Goal: Information Seeking & Learning: Learn about a topic

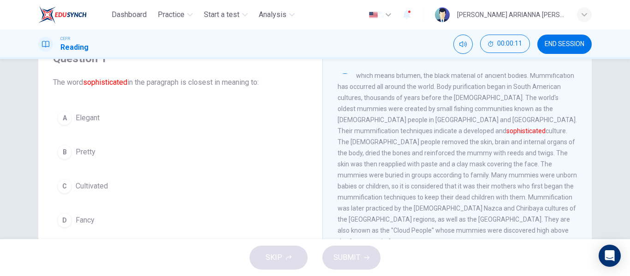
scroll to position [42, 0]
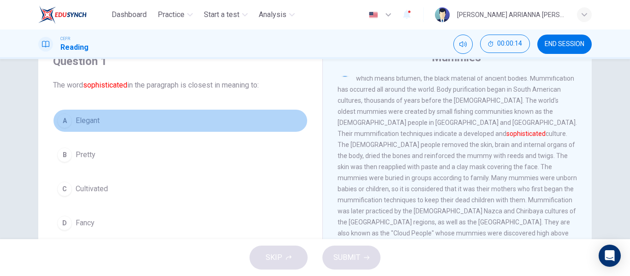
click at [69, 126] on button "A Elegant" at bounding box center [180, 120] width 255 height 23
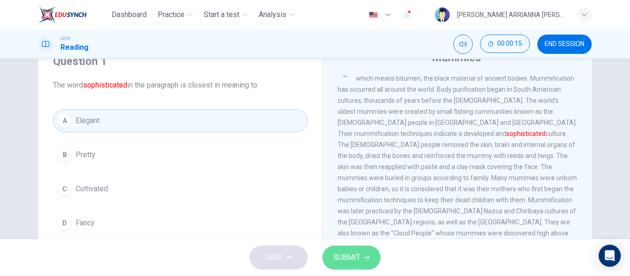
click at [352, 264] on button "SUBMIT" at bounding box center [352, 258] width 58 height 24
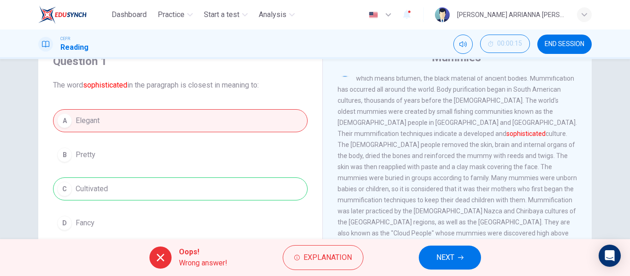
click at [489, 260] on div "Oops! Wrong answer! Explanation NEXT" at bounding box center [315, 257] width 630 height 37
click at [446, 249] on button "NEXT" at bounding box center [450, 258] width 62 height 24
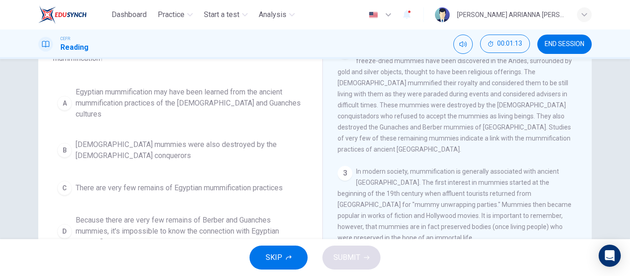
scroll to position [172, 0]
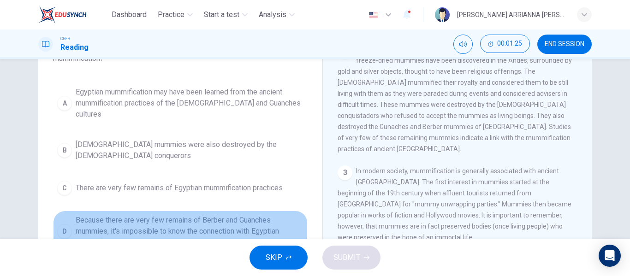
click at [173, 215] on span "Because there are very few remains of Berber and Guanches mummies, it's impossi…" at bounding box center [190, 231] width 228 height 33
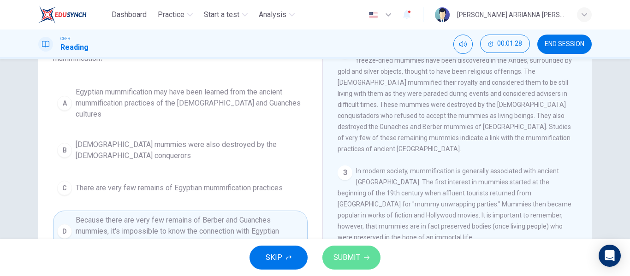
click at [347, 265] on button "SUBMIT" at bounding box center [352, 258] width 58 height 24
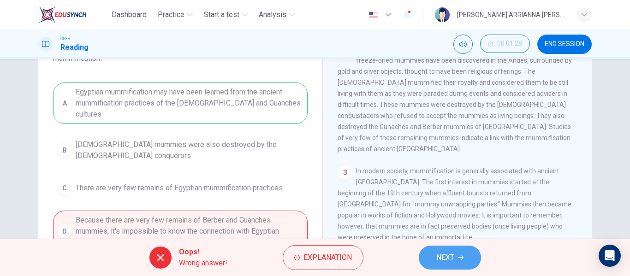
click at [433, 259] on button "NEXT" at bounding box center [450, 258] width 62 height 24
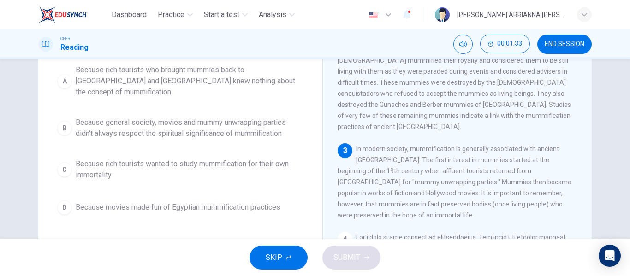
scroll to position [128, 0]
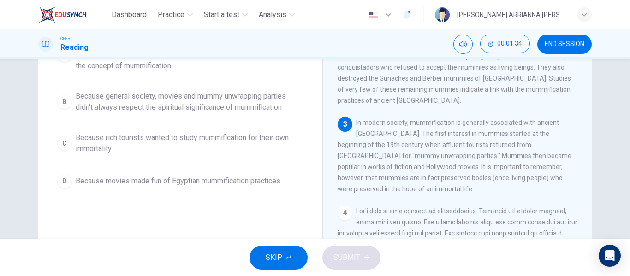
click at [570, 48] on button "END SESSION" at bounding box center [565, 44] width 54 height 19
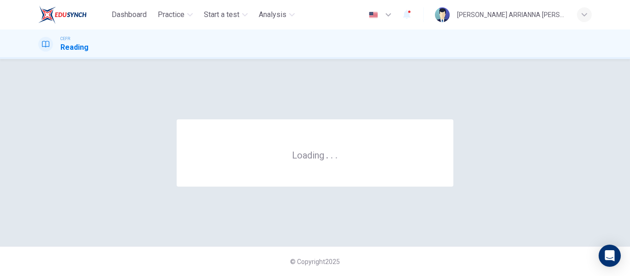
scroll to position [0, 0]
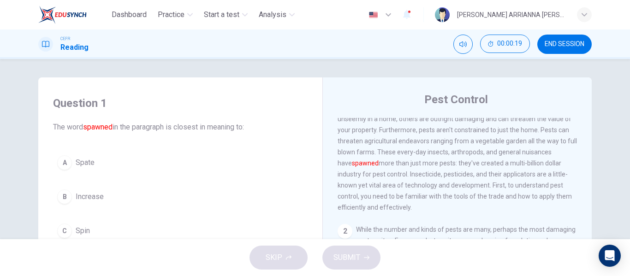
scroll to position [38, 0]
click at [448, 154] on span "Common household pests are the bane of every modern day homeowner. Some common …" at bounding box center [457, 146] width 239 height 129
drag, startPoint x: 445, startPoint y: 154, endPoint x: 368, endPoint y: 184, distance: 83.0
click at [368, 184] on div "1 Common household pests are the bane of every modern day homeowner. Some commo…" at bounding box center [458, 146] width 240 height 133
drag, startPoint x: 428, startPoint y: 159, endPoint x: 496, endPoint y: 167, distance: 68.3
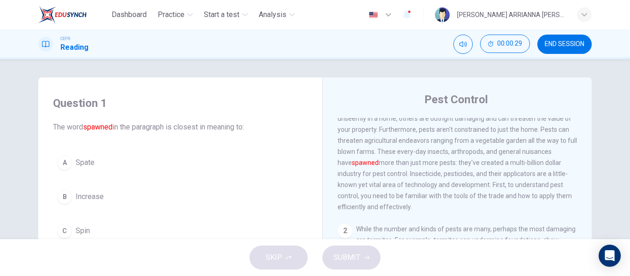
click at [496, 167] on div "1 Common household pests are the bane of every modern day homeowner. Some commo…" at bounding box center [458, 146] width 240 height 133
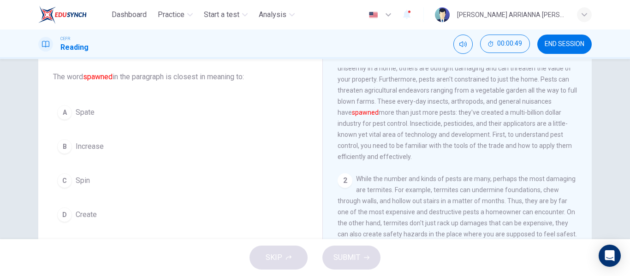
scroll to position [50, 0]
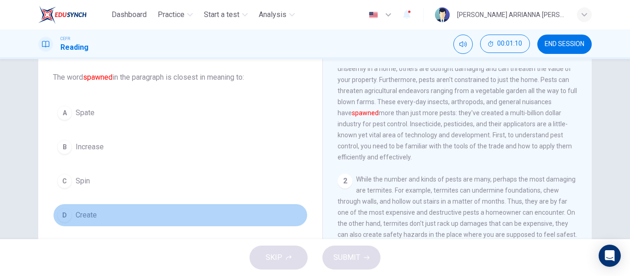
click at [69, 218] on button "D Create" at bounding box center [180, 215] width 255 height 23
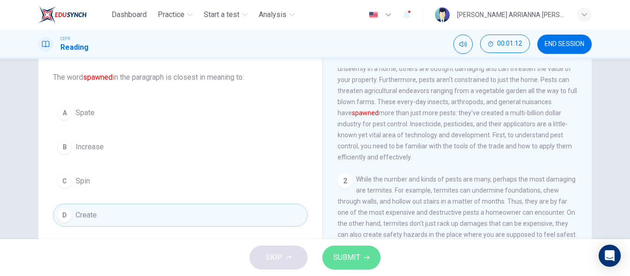
click at [359, 253] on span "SUBMIT" at bounding box center [347, 257] width 27 height 13
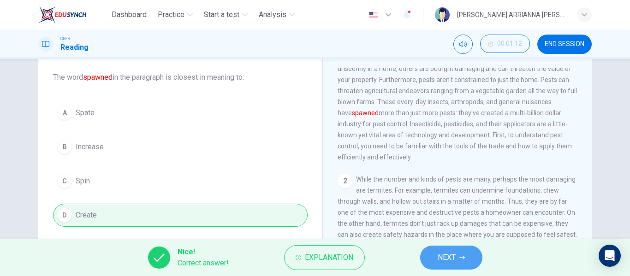
click at [445, 257] on span "NEXT" at bounding box center [447, 257] width 18 height 13
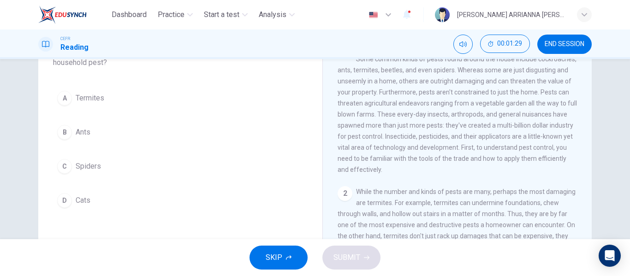
scroll to position [76, 0]
click at [60, 203] on div "D" at bounding box center [64, 200] width 15 height 15
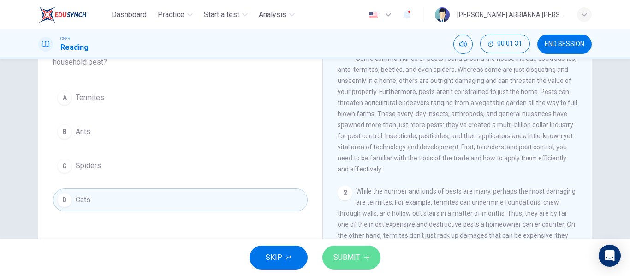
click at [362, 257] on button "SUBMIT" at bounding box center [352, 258] width 58 height 24
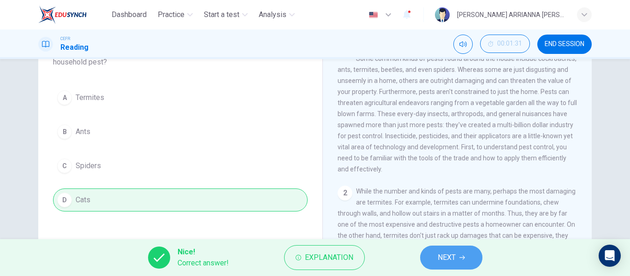
click at [459, 259] on button "NEXT" at bounding box center [451, 258] width 62 height 24
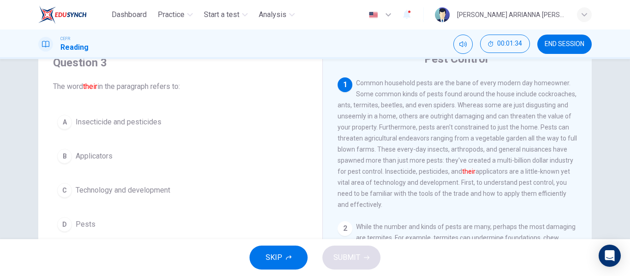
scroll to position [9, 0]
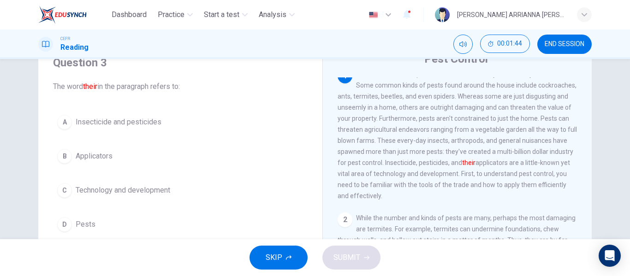
drag, startPoint x: 449, startPoint y: 167, endPoint x: 407, endPoint y: 180, distance: 43.8
click at [407, 180] on span "Common household pests are the bane of every modern day homeowner. Some common …" at bounding box center [457, 135] width 239 height 129
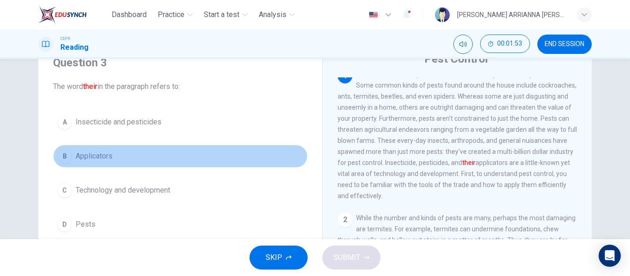
click at [86, 161] on span "Applicators" at bounding box center [94, 156] width 37 height 11
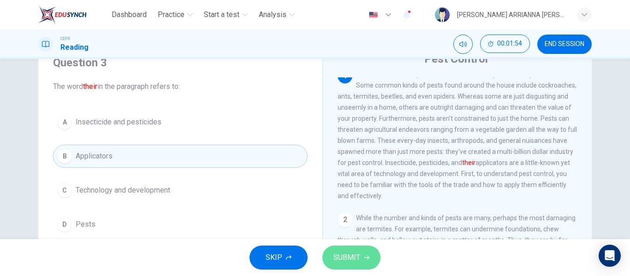
click at [360, 247] on button "SUBMIT" at bounding box center [352, 258] width 58 height 24
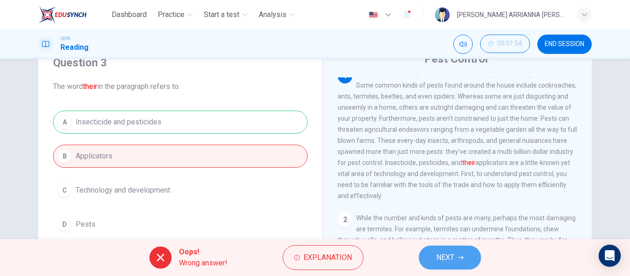
click at [462, 259] on icon "button" at bounding box center [461, 258] width 6 height 6
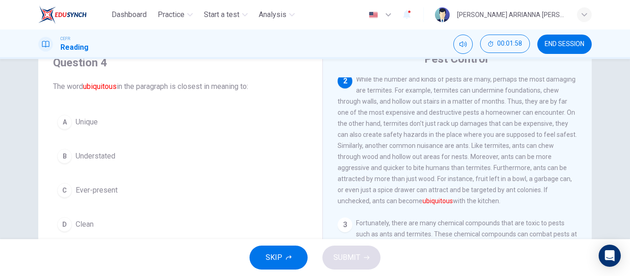
scroll to position [148, 0]
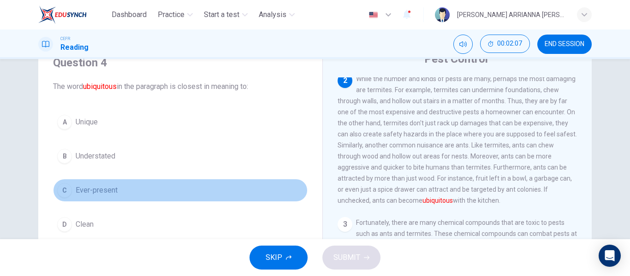
click at [100, 187] on span "Ever-present" at bounding box center [97, 190] width 42 height 11
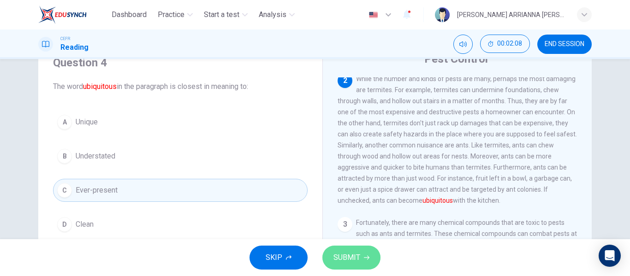
click at [364, 250] on button "SUBMIT" at bounding box center [352, 258] width 58 height 24
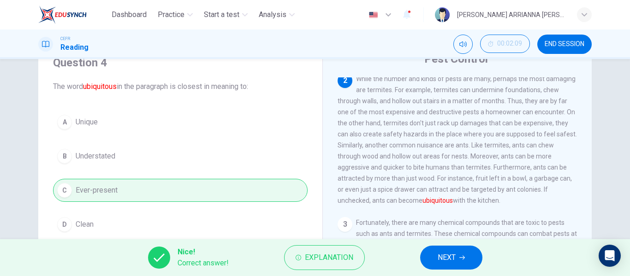
click at [468, 256] on button "NEXT" at bounding box center [451, 258] width 62 height 24
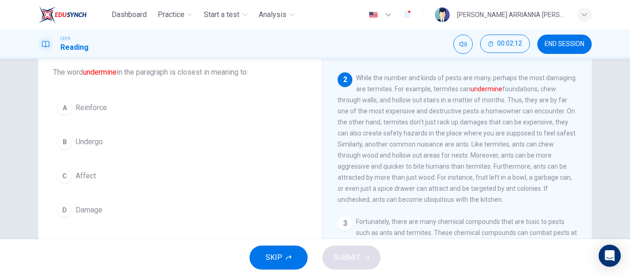
scroll to position [134, 0]
drag, startPoint x: 392, startPoint y: 99, endPoint x: 499, endPoint y: 106, distance: 107.3
click at [499, 106] on span "While the number and kinds of pests are many, perhaps the most damaging are ter…" at bounding box center [457, 139] width 239 height 129
drag, startPoint x: 353, startPoint y: 84, endPoint x: 443, endPoint y: 126, distance: 99.9
click at [443, 126] on div "2 While the number and kinds of pests are many, perhaps the most damaging are t…" at bounding box center [458, 139] width 240 height 133
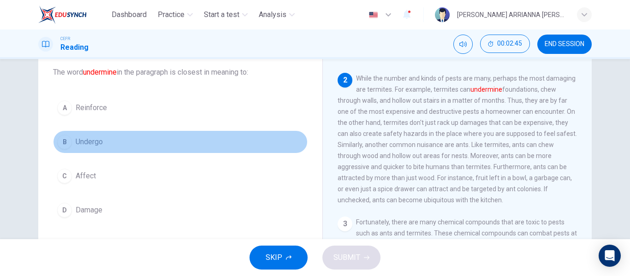
click at [108, 142] on button "B Undergo" at bounding box center [180, 142] width 255 height 23
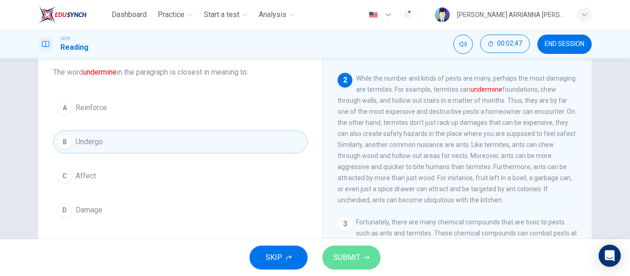
click at [338, 257] on span "SUBMIT" at bounding box center [347, 257] width 27 height 13
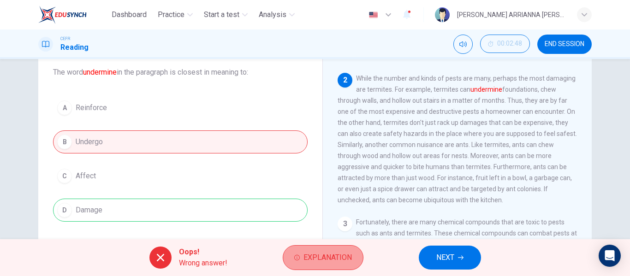
click at [345, 259] on span "Explanation" at bounding box center [328, 257] width 48 height 13
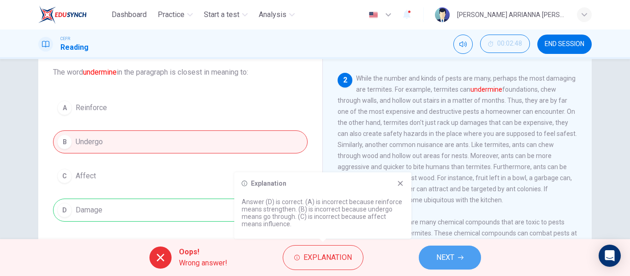
click at [444, 252] on span "NEXT" at bounding box center [446, 257] width 18 height 13
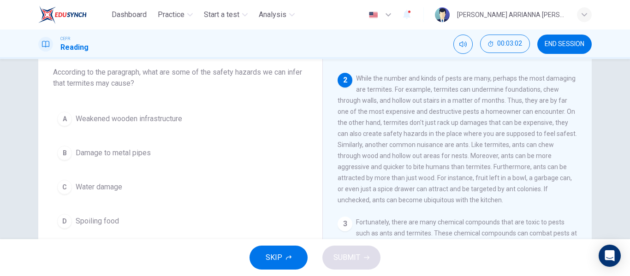
drag, startPoint x: 354, startPoint y: 83, endPoint x: 451, endPoint y: 100, distance: 98.9
click at [451, 100] on div "2 While the number and kinds of pests are many, perhaps the most damaging are t…" at bounding box center [458, 139] width 240 height 133
drag, startPoint x: 467, startPoint y: 166, endPoint x: 404, endPoint y: 183, distance: 64.6
click at [404, 183] on div "2 While the number and kinds of pests are many, perhaps the most damaging are t…" at bounding box center [458, 139] width 240 height 133
drag, startPoint x: 353, startPoint y: 86, endPoint x: 479, endPoint y: 89, distance: 126.0
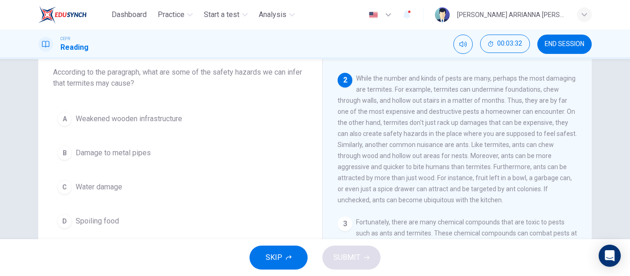
click at [479, 89] on div "2 While the number and kinds of pests are many, perhaps the most damaging are t…" at bounding box center [458, 139] width 240 height 133
drag, startPoint x: 392, startPoint y: 96, endPoint x: 493, endPoint y: 101, distance: 101.2
click at [493, 101] on div "2 While the number and kinds of pests are many, perhaps the most damaging are t…" at bounding box center [458, 139] width 240 height 133
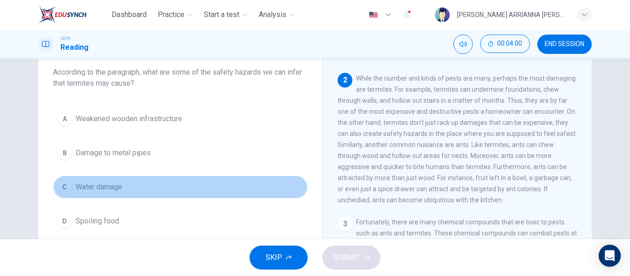
click at [92, 190] on span "Water damage" at bounding box center [99, 187] width 47 height 11
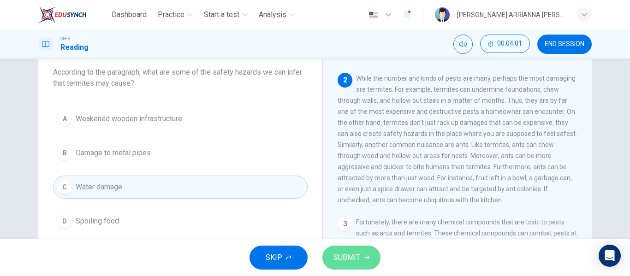
click at [368, 257] on icon "button" at bounding box center [367, 258] width 6 height 4
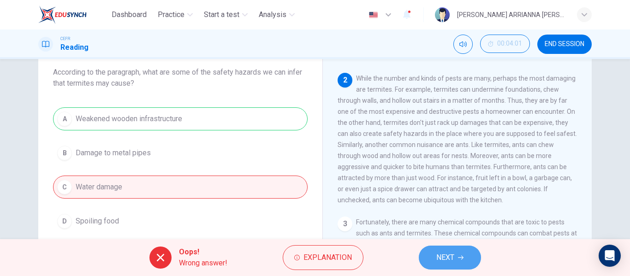
click at [449, 253] on span "NEXT" at bounding box center [446, 257] width 18 height 13
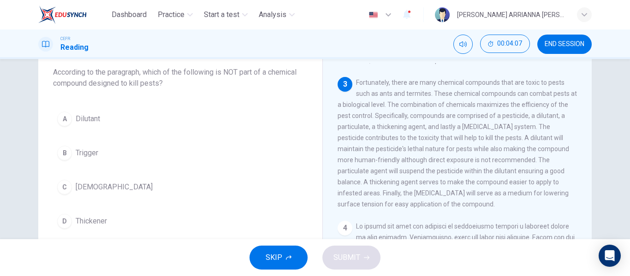
scroll to position [275, 0]
drag, startPoint x: 538, startPoint y: 197, endPoint x: 497, endPoint y: 217, distance: 45.6
click at [497, 210] on div "3 Fortunately, there are many chemical compounds that are toxic to pests such a…" at bounding box center [458, 143] width 240 height 133
drag, startPoint x: 127, startPoint y: 201, endPoint x: 112, endPoint y: 194, distance: 16.7
click at [112, 194] on div "A Dilutant B Trigger C Surfactant D Thickener" at bounding box center [180, 171] width 255 height 126
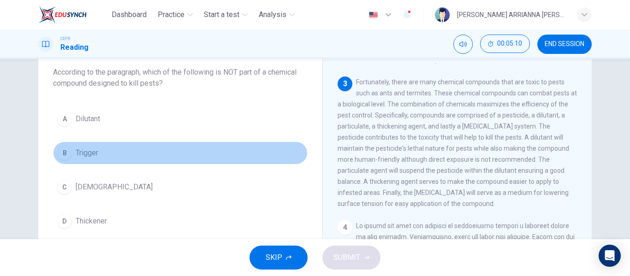
click at [94, 162] on button "B Trigger" at bounding box center [180, 153] width 255 height 23
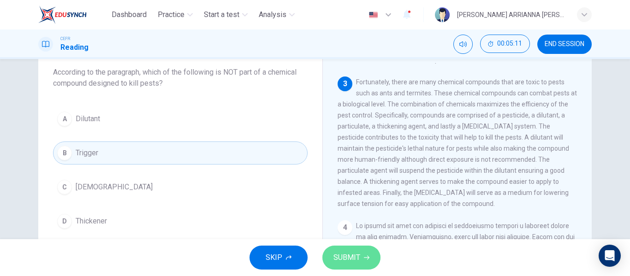
click at [336, 253] on span "SUBMIT" at bounding box center [347, 257] width 27 height 13
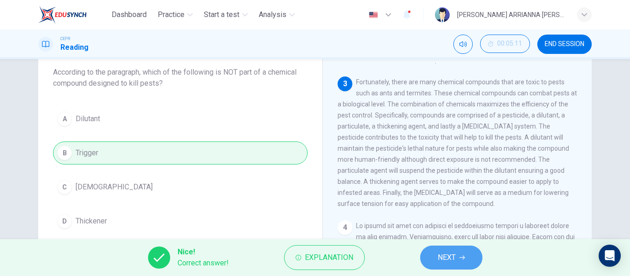
click at [464, 261] on button "NEXT" at bounding box center [451, 258] width 62 height 24
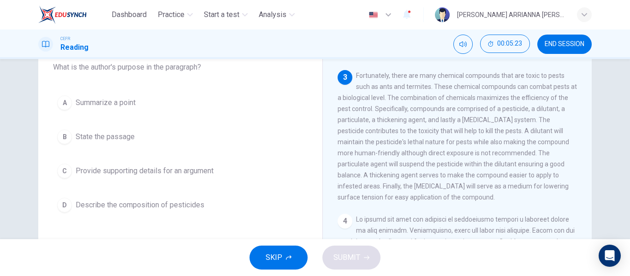
scroll to position [277, 0]
drag, startPoint x: 493, startPoint y: 166, endPoint x: 377, endPoint y: 183, distance: 117.5
click at [377, 183] on div "3 Fortunately, there are many chemical compounds that are toxic to pests such a…" at bounding box center [458, 135] width 240 height 133
drag, startPoint x: 527, startPoint y: 179, endPoint x: 401, endPoint y: 201, distance: 127.5
click at [401, 200] on span "Fortunately, there are many chemical compounds that are toxic to pests such as …" at bounding box center [457, 135] width 239 height 129
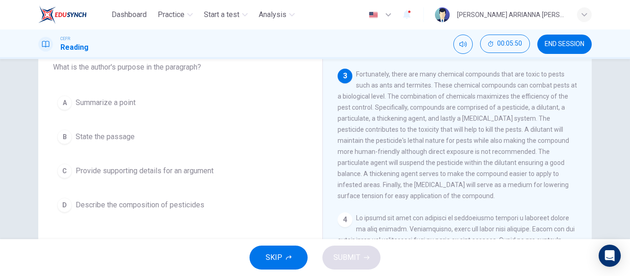
drag, startPoint x: 535, startPoint y: 190, endPoint x: 419, endPoint y: 202, distance: 116.9
click at [419, 200] on span "Fortunately, there are many chemical compounds that are toxic to pests such as …" at bounding box center [457, 135] width 239 height 129
click at [426, 202] on div "3 Fortunately, there are many chemical compounds that are toxic to pests such a…" at bounding box center [458, 135] width 240 height 133
drag, startPoint x: 357, startPoint y: 84, endPoint x: 313, endPoint y: 140, distance: 71.4
click at [313, 140] on div "Question 8 What is the author's purpose in the paragraph? A Summarize a point B…" at bounding box center [315, 178] width 554 height 321
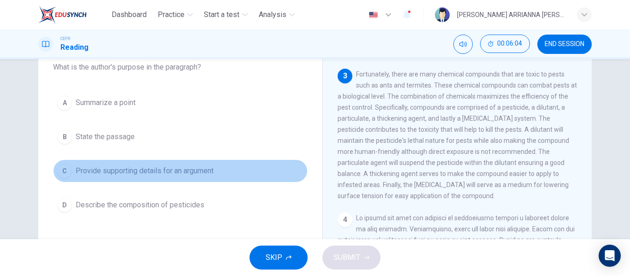
click at [129, 169] on span "Provide supporting details for an argument" at bounding box center [145, 171] width 138 height 11
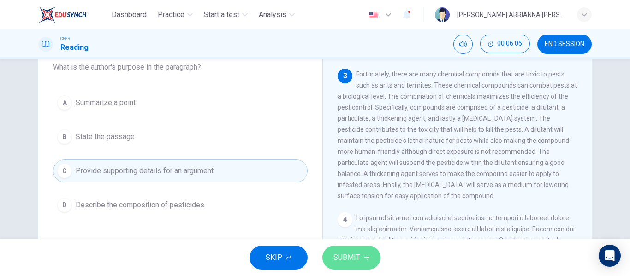
click at [355, 251] on span "SUBMIT" at bounding box center [347, 257] width 27 height 13
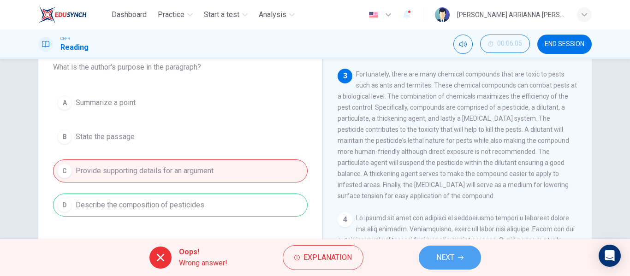
click at [436, 259] on button "NEXT" at bounding box center [450, 258] width 62 height 24
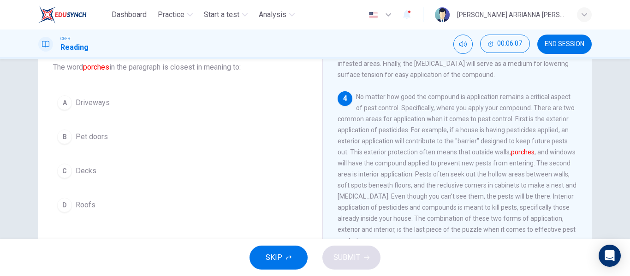
scroll to position [399, 0]
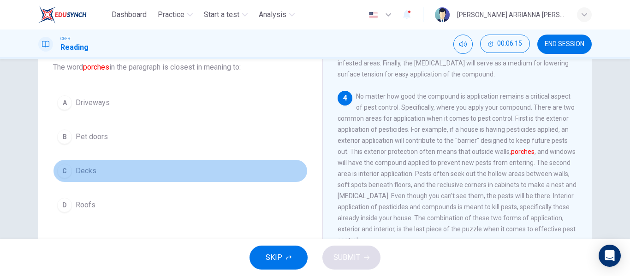
click at [93, 174] on span "Decks" at bounding box center [86, 171] width 21 height 11
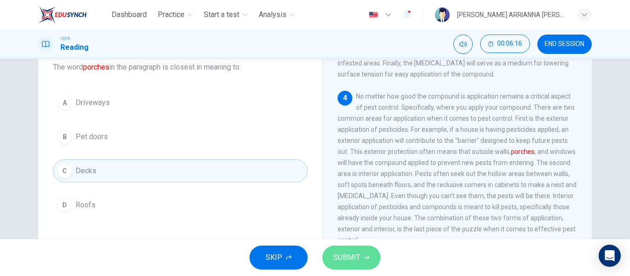
click at [352, 248] on button "SUBMIT" at bounding box center [352, 258] width 58 height 24
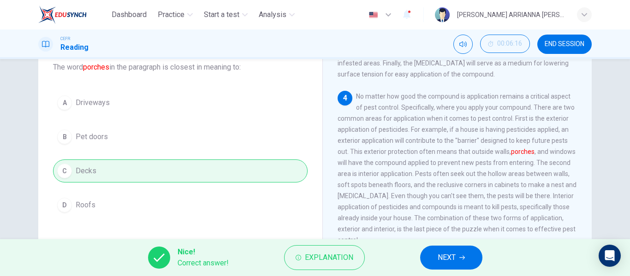
click at [478, 258] on button "NEXT" at bounding box center [451, 258] width 62 height 24
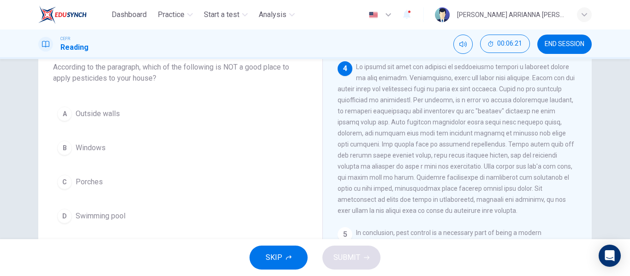
scroll to position [440, 0]
click at [424, 118] on span at bounding box center [456, 138] width 237 height 151
drag, startPoint x: 408, startPoint y: 108, endPoint x: 467, endPoint y: 110, distance: 58.7
click at [467, 110] on span at bounding box center [456, 138] width 237 height 151
drag, startPoint x: 348, startPoint y: 133, endPoint x: 494, endPoint y: 130, distance: 145.9
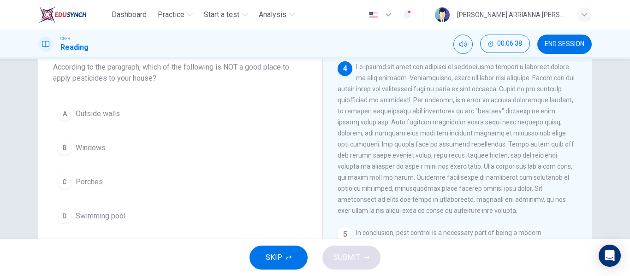
click at [494, 130] on span at bounding box center [456, 138] width 237 height 151
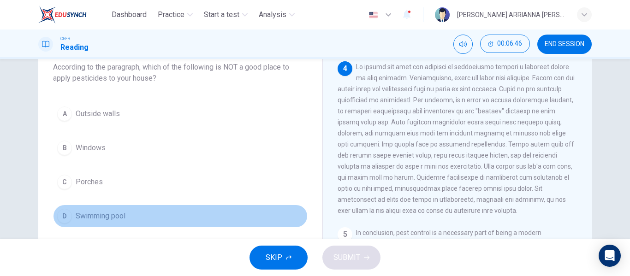
click at [125, 218] on button "D Swimming pool" at bounding box center [180, 216] width 255 height 23
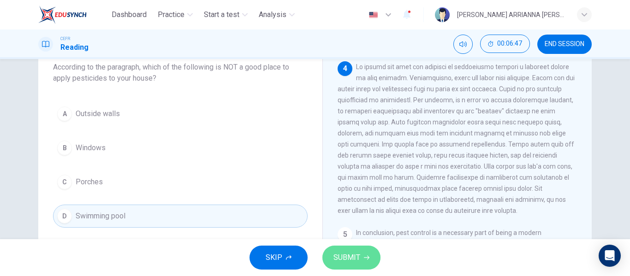
click at [347, 259] on span "SUBMIT" at bounding box center [347, 257] width 27 height 13
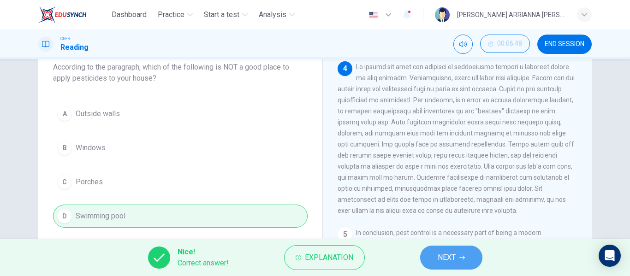
click at [450, 252] on span "NEXT" at bounding box center [447, 257] width 18 height 13
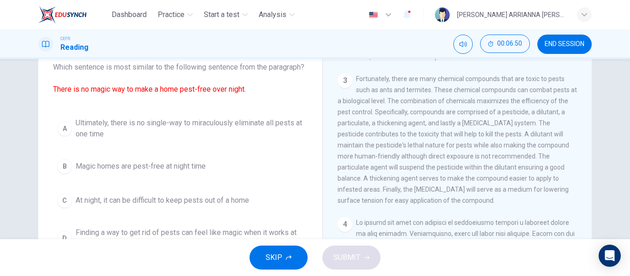
scroll to position [0, 0]
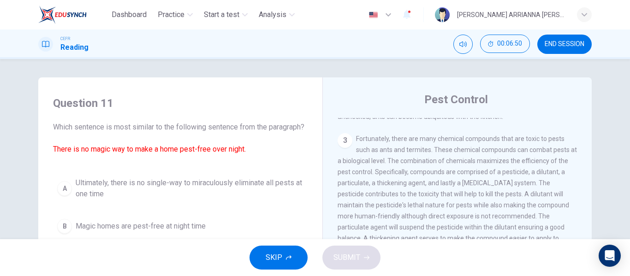
click at [293, 106] on h4 "Question 11" at bounding box center [180, 103] width 255 height 15
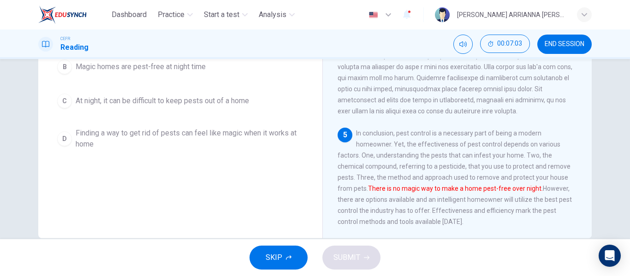
scroll to position [160, 0]
drag, startPoint x: 375, startPoint y: 190, endPoint x: 488, endPoint y: 190, distance: 113.1
click at [488, 190] on font "There is no magic way to make a home pest-free over night." at bounding box center [455, 188] width 175 height 7
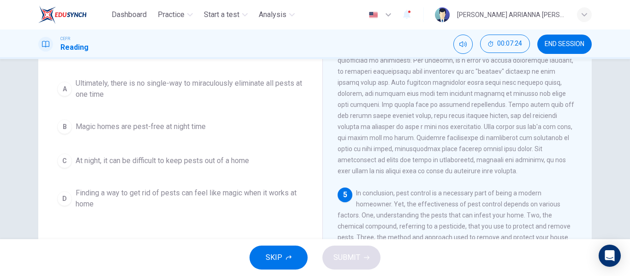
scroll to position [99, 0]
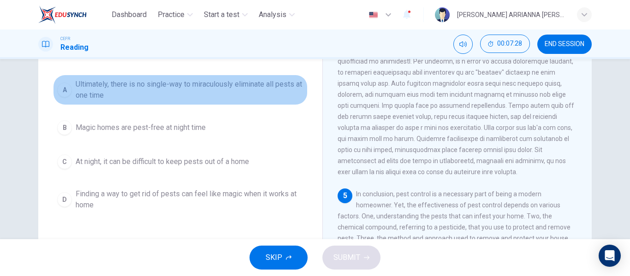
click at [143, 99] on span "Ultimately, there is no single-way to miraculously eliminate all pests at one t…" at bounding box center [190, 90] width 228 height 22
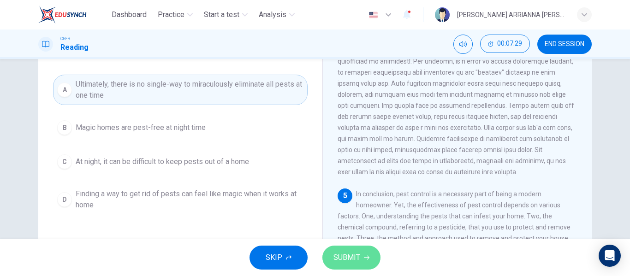
click at [364, 251] on button "SUBMIT" at bounding box center [352, 258] width 58 height 24
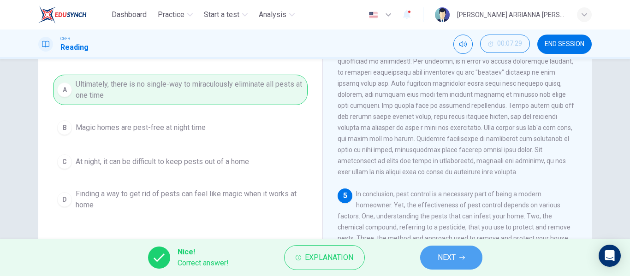
click at [466, 269] on button "NEXT" at bounding box center [451, 258] width 62 height 24
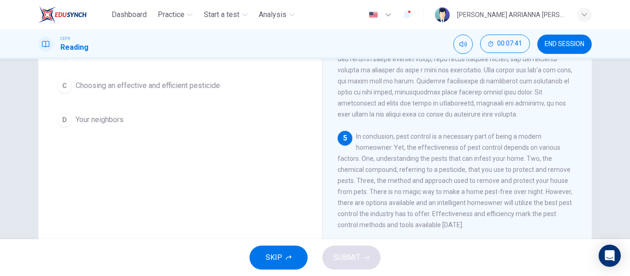
scroll to position [157, 0]
drag, startPoint x: 365, startPoint y: 189, endPoint x: 460, endPoint y: 199, distance: 95.1
click at [460, 199] on span "In conclusion, pest control is a necessary part of being a modern homeowner. Ye…" at bounding box center [455, 180] width 235 height 96
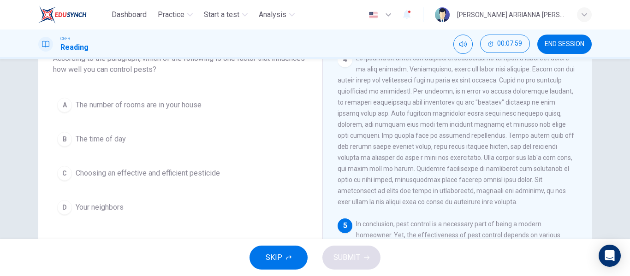
scroll to position [68, 0]
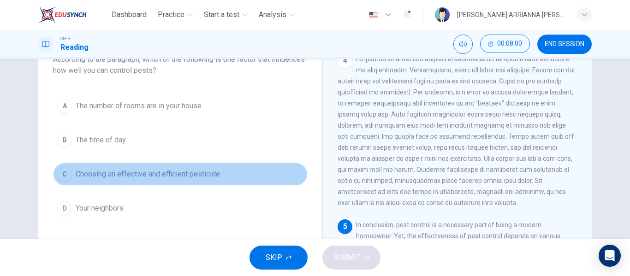
click at [203, 181] on button "C Choosing an effective and efficient pesticide" at bounding box center [180, 174] width 255 height 23
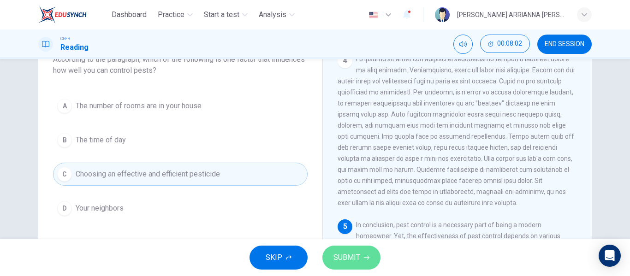
click at [374, 255] on button "SUBMIT" at bounding box center [352, 258] width 58 height 24
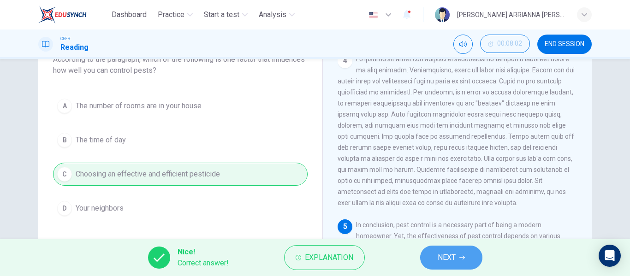
click at [470, 255] on button "NEXT" at bounding box center [451, 258] width 62 height 24
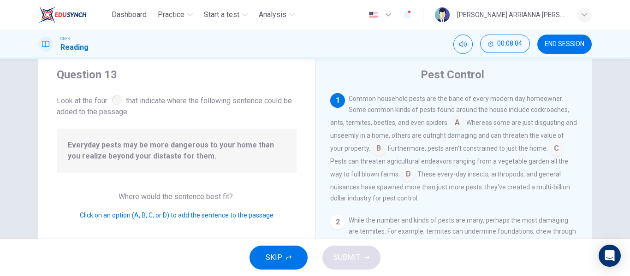
scroll to position [23, 0]
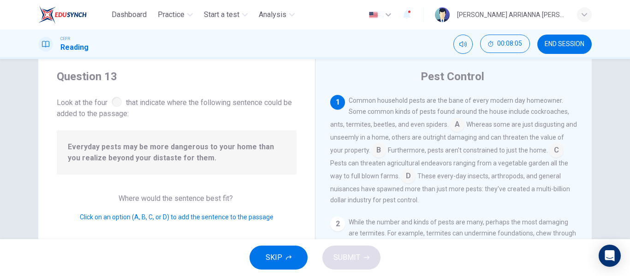
click at [216, 102] on span "Look at the four that indicate where the following sentence could be added to t…" at bounding box center [177, 107] width 240 height 24
click at [427, 114] on span "Common household pests are the bane of every modern day homeowner. Some common …" at bounding box center [449, 112] width 239 height 31
drag, startPoint x: 465, startPoint y: 126, endPoint x: 413, endPoint y: 142, distance: 55.0
click at [413, 142] on div "Common household pests are the bane of every modern day homeowner. Some common …" at bounding box center [453, 150] width 247 height 111
click at [560, 148] on input at bounding box center [556, 151] width 15 height 15
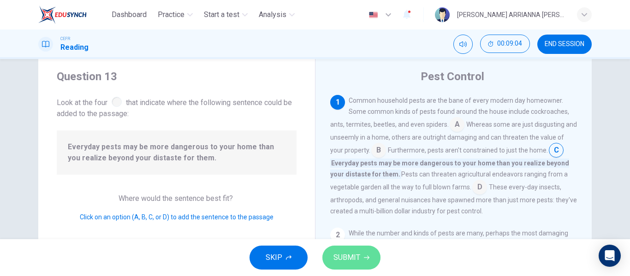
click at [353, 260] on span "SUBMIT" at bounding box center [347, 257] width 27 height 13
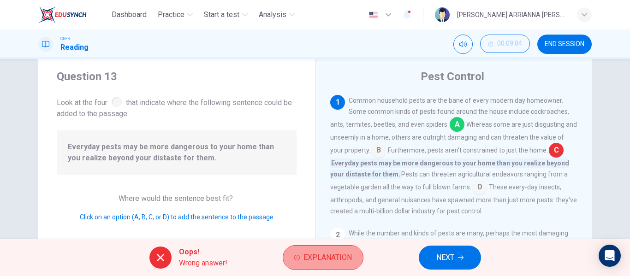
click at [328, 256] on span "Explanation" at bounding box center [328, 257] width 48 height 13
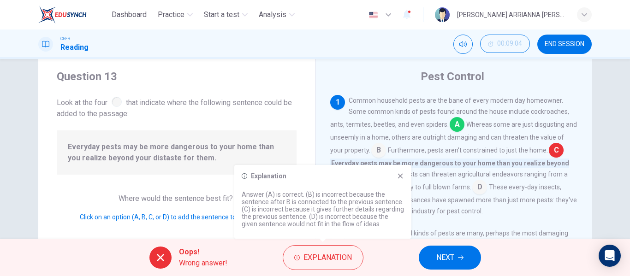
click at [398, 161] on span "Everyday pests may be more dangerous to your home than you realize beyond your …" at bounding box center [449, 169] width 239 height 20
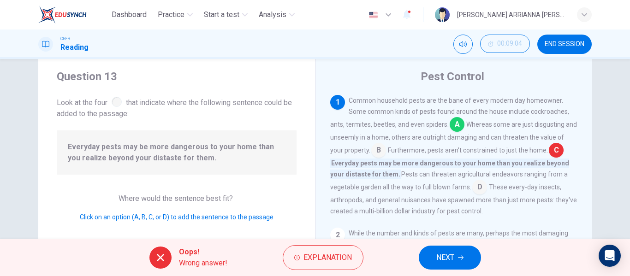
click at [399, 166] on span "Everyday pests may be more dangerous to your home than you realize beyond your …" at bounding box center [449, 169] width 239 height 20
click at [440, 254] on span "NEXT" at bounding box center [446, 257] width 18 height 13
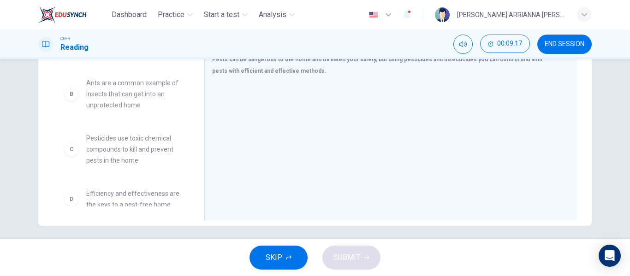
scroll to position [51, 0]
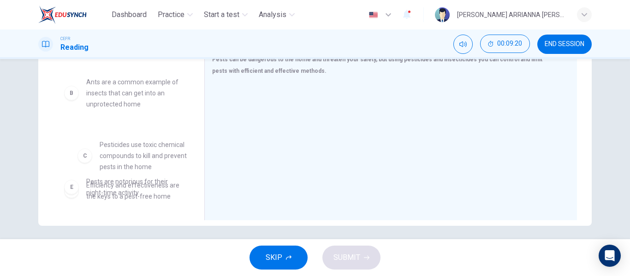
drag, startPoint x: 141, startPoint y: 162, endPoint x: 161, endPoint y: 168, distance: 21.5
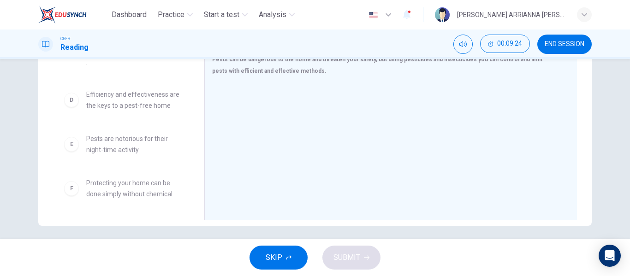
scroll to position [149, 0]
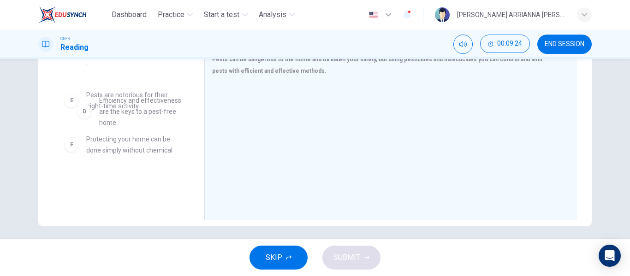
drag, startPoint x: 132, startPoint y: 94, endPoint x: 131, endPoint y: 102, distance: 7.6
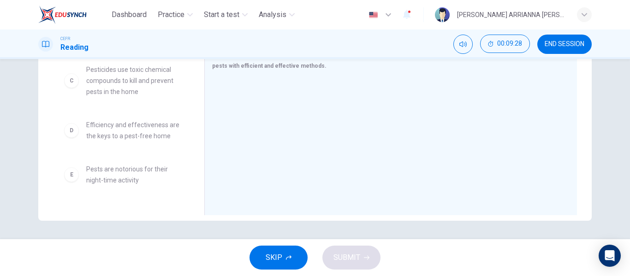
scroll to position [112, 0]
drag, startPoint x: 128, startPoint y: 142, endPoint x: 276, endPoint y: 146, distance: 148.2
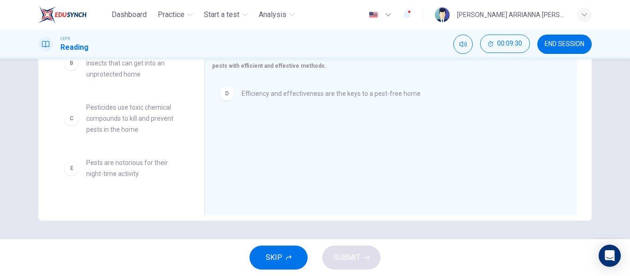
scroll to position [73, 0]
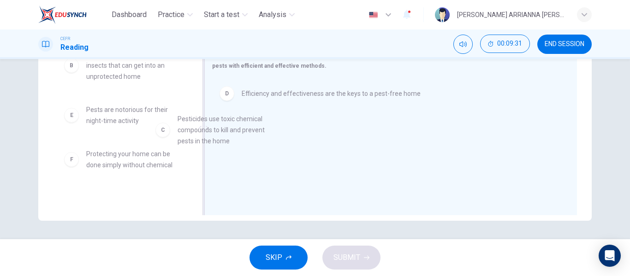
drag, startPoint x: 144, startPoint y: 124, endPoint x: 309, endPoint y: 146, distance: 166.7
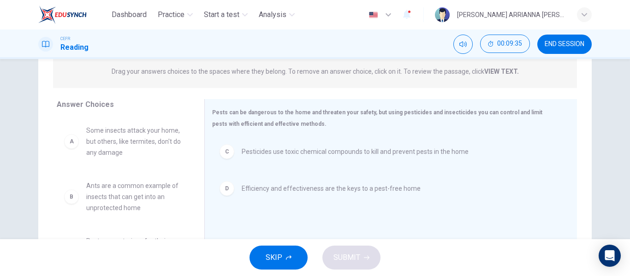
scroll to position [107, 0]
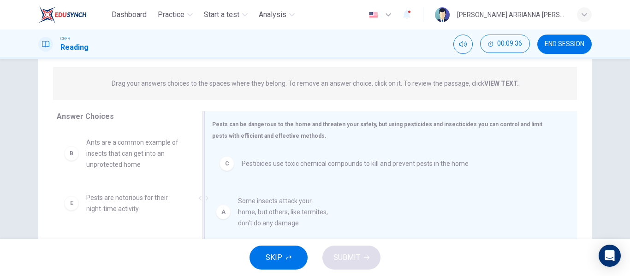
drag, startPoint x: 141, startPoint y: 165, endPoint x: 308, endPoint y: 227, distance: 177.9
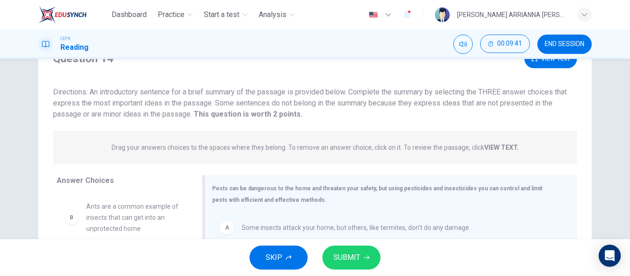
scroll to position [42, 0]
click at [348, 258] on span "SUBMIT" at bounding box center [347, 257] width 27 height 13
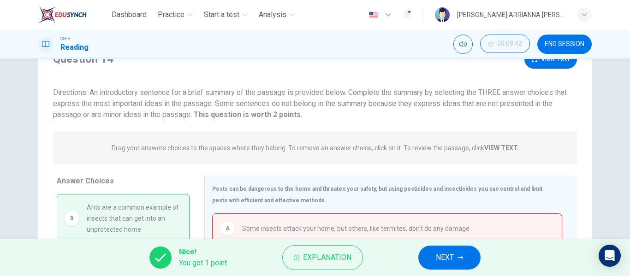
scroll to position [177, 0]
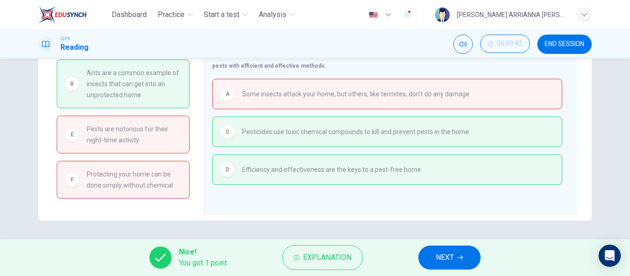
click at [356, 234] on div "Question 14 View Text Directions: An introductory sentence for a brief summary …" at bounding box center [315, 149] width 630 height 180
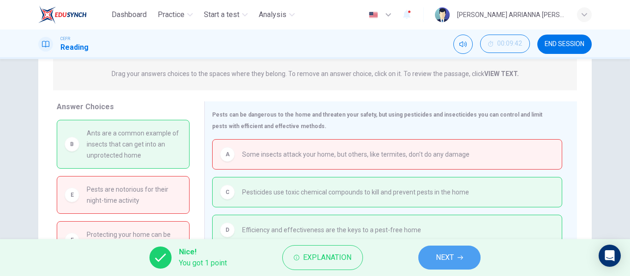
click at [440, 258] on span "NEXT" at bounding box center [445, 257] width 18 height 13
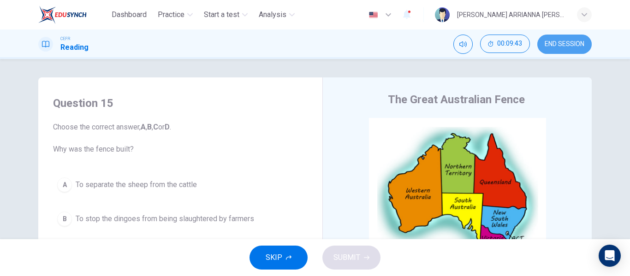
click at [550, 35] on button "END SESSION" at bounding box center [565, 44] width 54 height 19
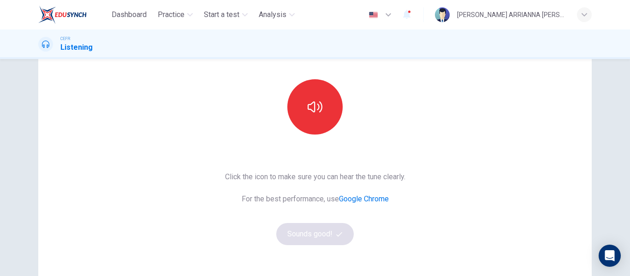
scroll to position [84, 0]
click at [314, 75] on div "This Section Requires Audio Click the icon to make sure you can hear the tune c…" at bounding box center [315, 154] width 195 height 321
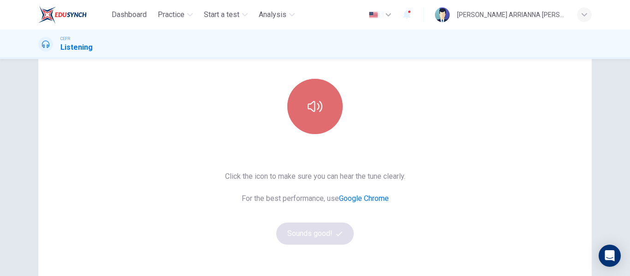
click at [323, 102] on button "button" at bounding box center [314, 106] width 55 height 55
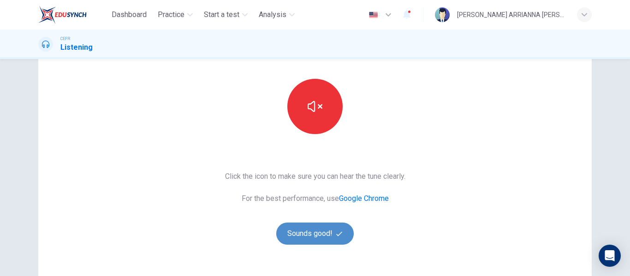
click at [329, 232] on button "Sounds good!" at bounding box center [315, 234] width 78 height 22
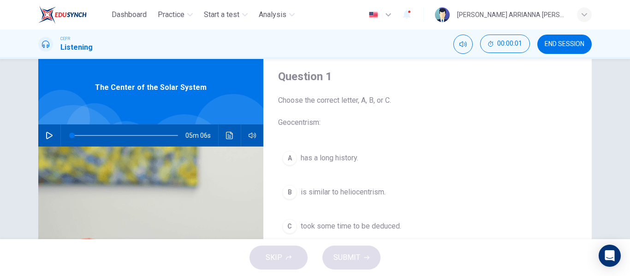
scroll to position [0, 0]
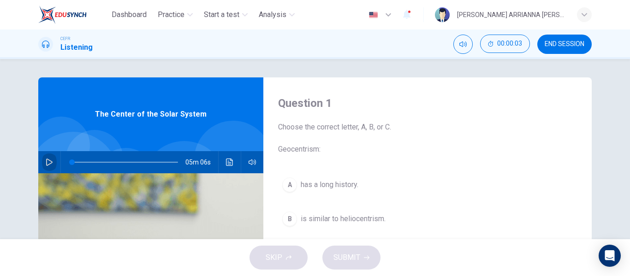
click at [52, 162] on button "button" at bounding box center [49, 162] width 15 height 22
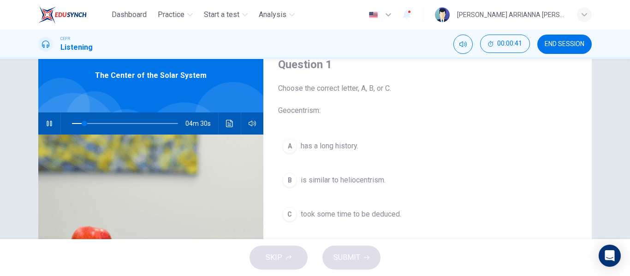
scroll to position [38, 0]
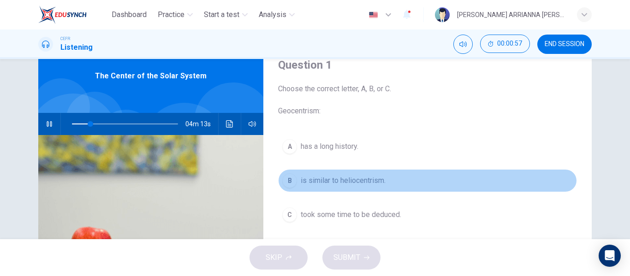
click at [361, 184] on span "is similar to heliocentrism." at bounding box center [343, 180] width 85 height 11
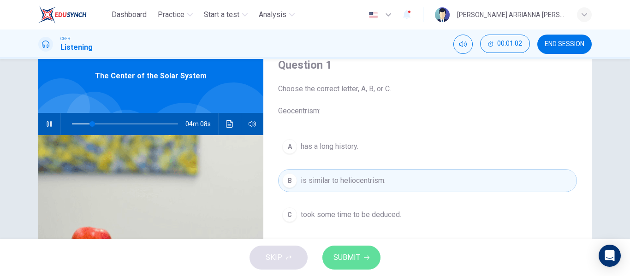
click at [356, 255] on span "SUBMIT" at bounding box center [347, 257] width 27 height 13
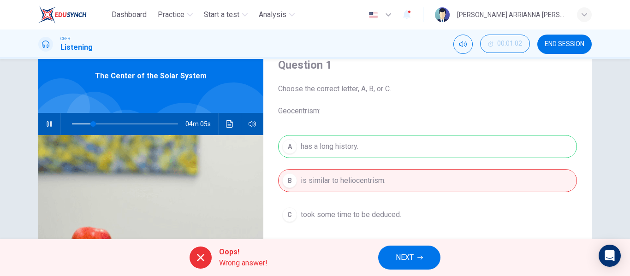
click at [401, 270] on div "Oops! Wrong answer! NEXT" at bounding box center [315, 257] width 630 height 37
click at [399, 263] on span "NEXT" at bounding box center [405, 257] width 18 height 13
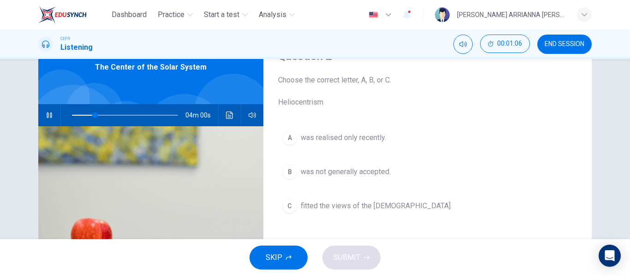
scroll to position [22, 0]
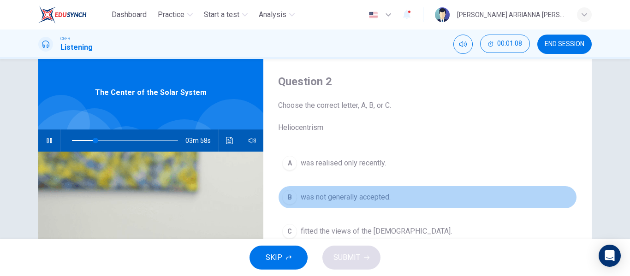
click at [350, 198] on span "was not generally accepted." at bounding box center [346, 197] width 90 height 11
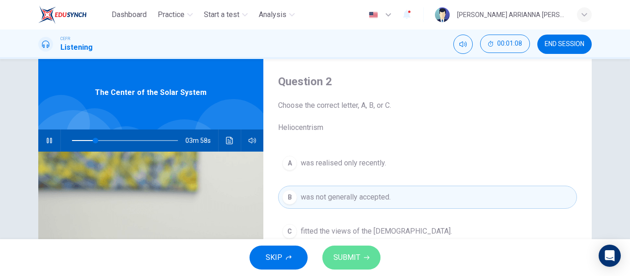
click at [355, 266] on button "SUBMIT" at bounding box center [352, 258] width 58 height 24
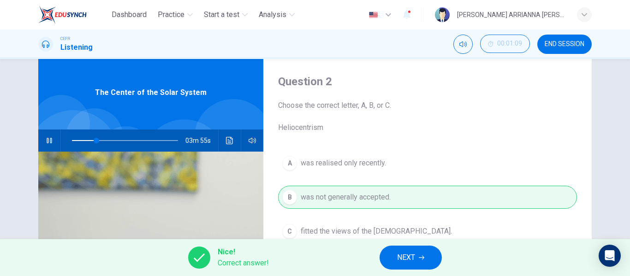
drag, startPoint x: 496, startPoint y: 187, endPoint x: 459, endPoint y: 135, distance: 63.9
click at [459, 135] on div "Question 2 Choose the correct letter, A, B, or C. Heliocentrism A was realised …" at bounding box center [427, 216] width 329 height 321
click at [413, 253] on span "NEXT" at bounding box center [406, 257] width 18 height 13
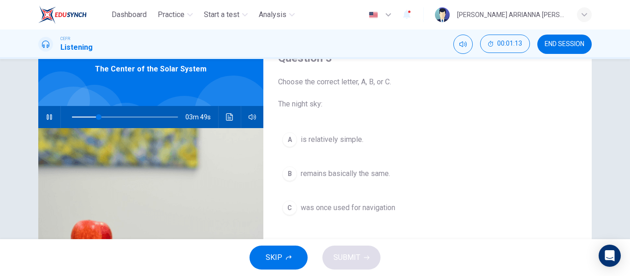
scroll to position [41, 0]
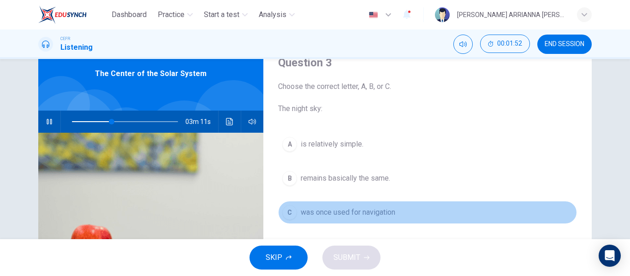
click at [348, 215] on span "was once used for navigation" at bounding box center [348, 212] width 95 height 11
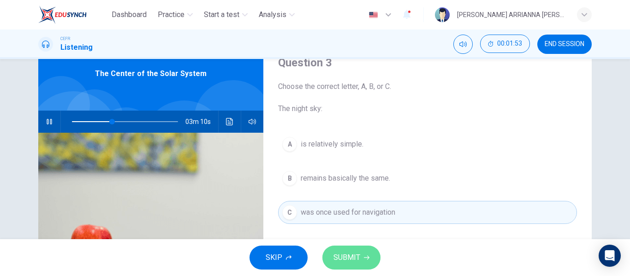
click at [350, 249] on button "SUBMIT" at bounding box center [352, 258] width 58 height 24
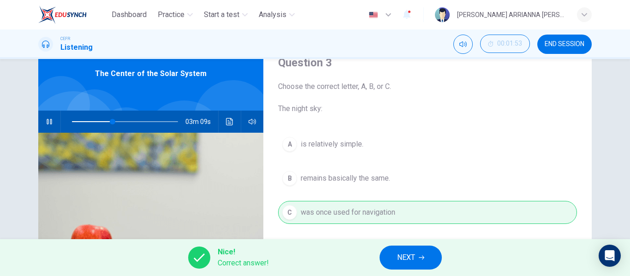
type input "39"
click at [430, 249] on button "NEXT" at bounding box center [411, 258] width 62 height 24
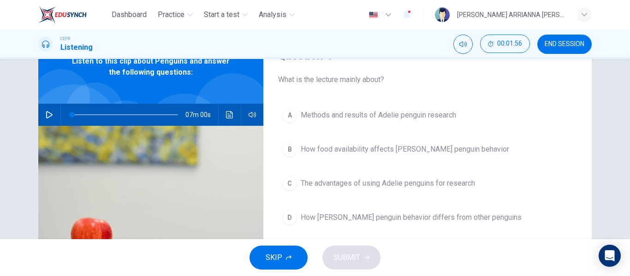
scroll to position [48, 0]
click at [46, 114] on icon "button" at bounding box center [49, 114] width 7 height 7
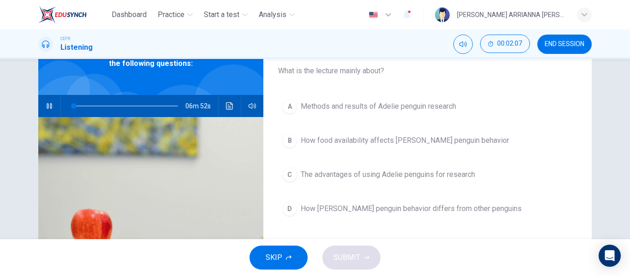
scroll to position [56, 0]
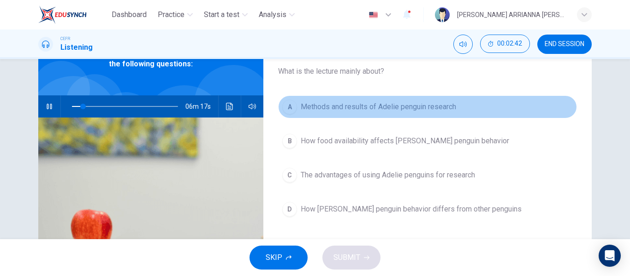
click at [362, 109] on span "Methods and results of Adelie penguin research" at bounding box center [379, 107] width 156 height 11
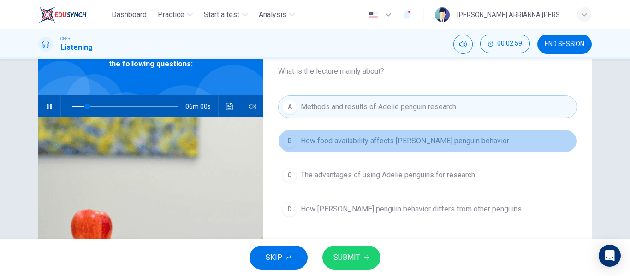
click at [355, 144] on span "How food availability affects [PERSON_NAME] penguin behavior" at bounding box center [405, 141] width 209 height 11
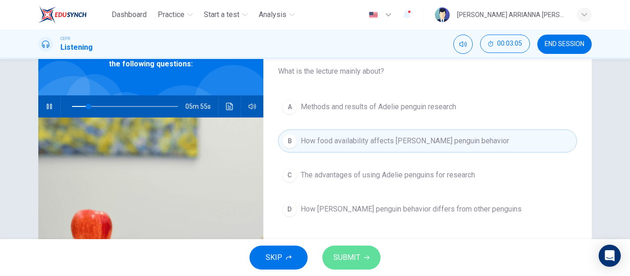
click at [357, 267] on button "SUBMIT" at bounding box center [352, 258] width 58 height 24
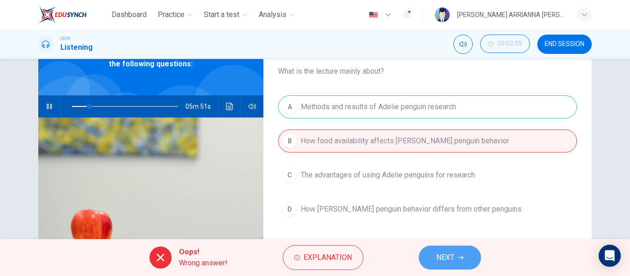
click at [450, 263] on span "NEXT" at bounding box center [446, 257] width 18 height 13
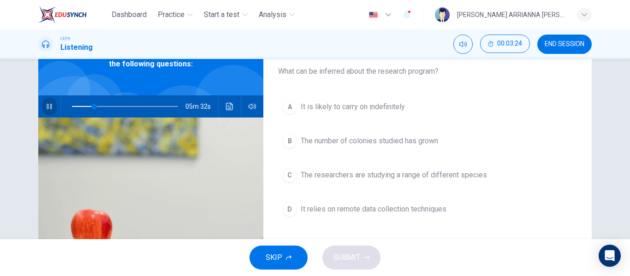
click at [53, 105] on button "button" at bounding box center [49, 107] width 15 height 22
type input "21"
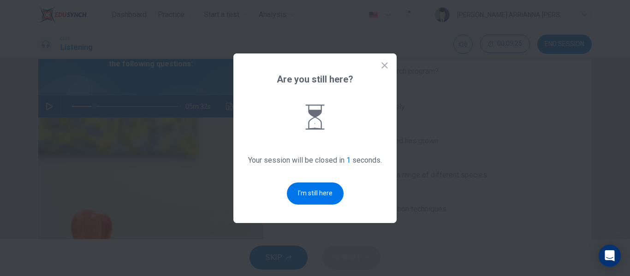
scroll to position [0, 0]
